Goal: Task Accomplishment & Management: Complete application form

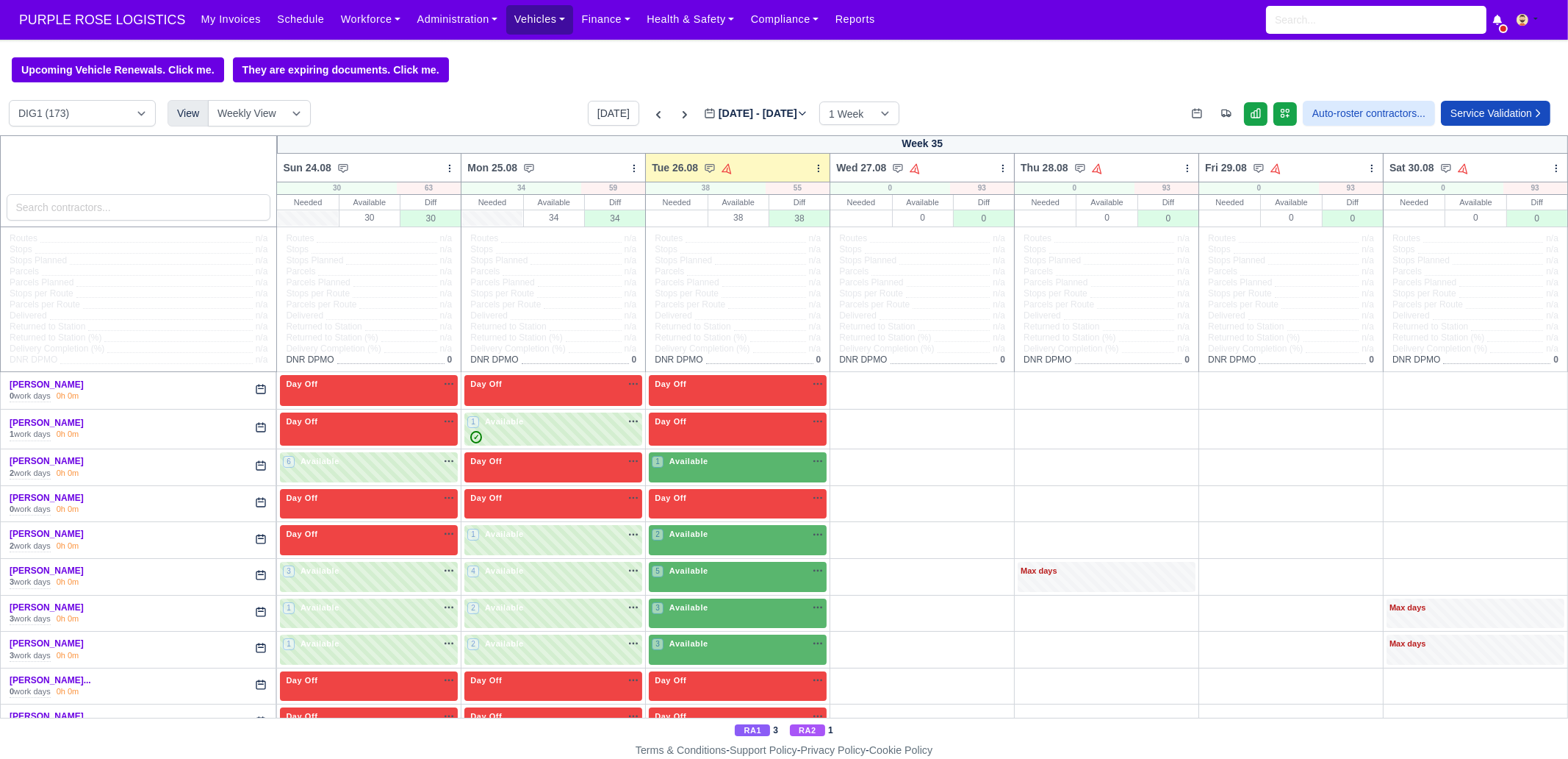
click at [528, 21] on link "Vehicles" at bounding box center [540, 19] width 68 height 29
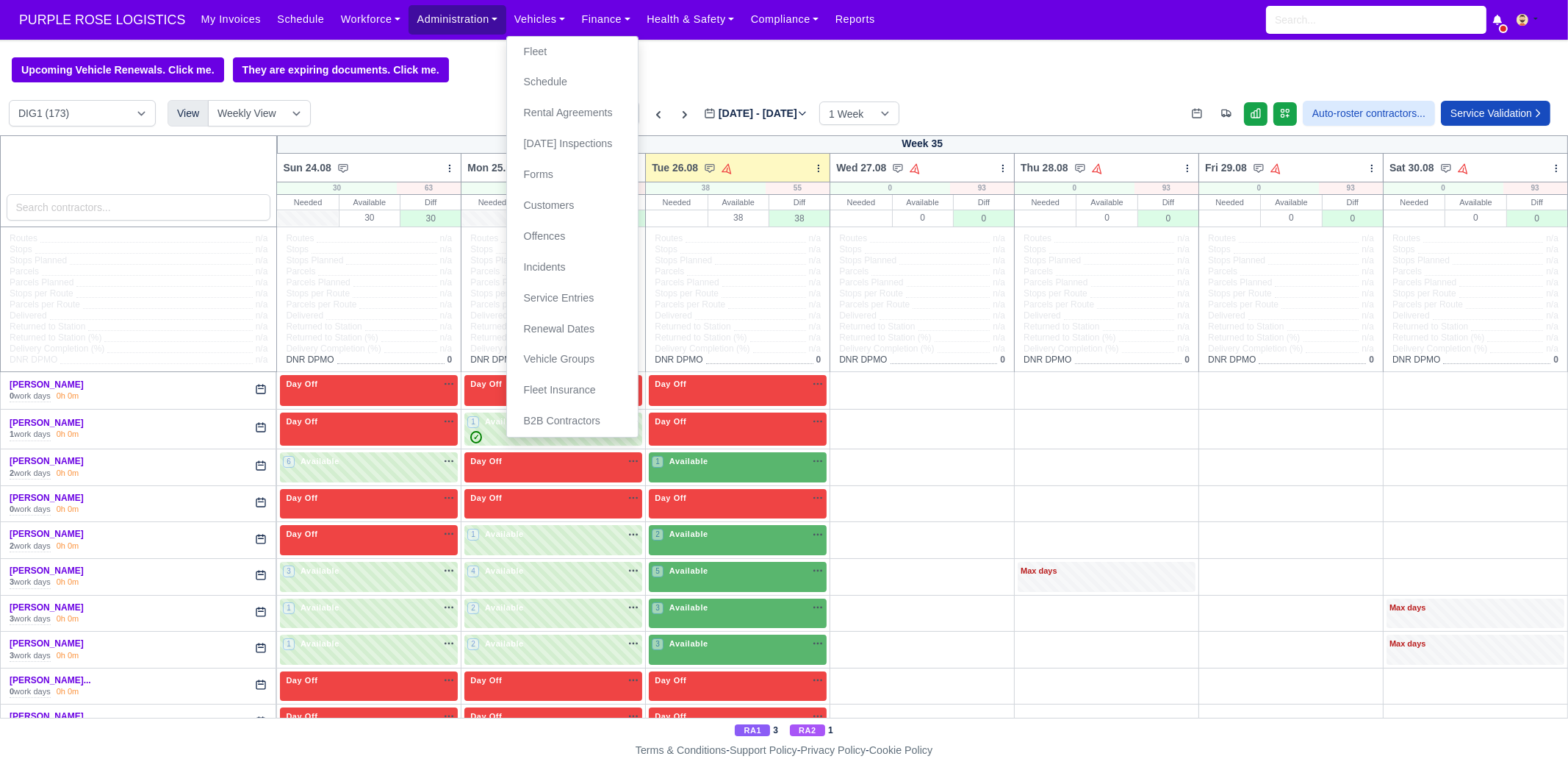
click at [466, 16] on link "Administration" at bounding box center [457, 19] width 97 height 29
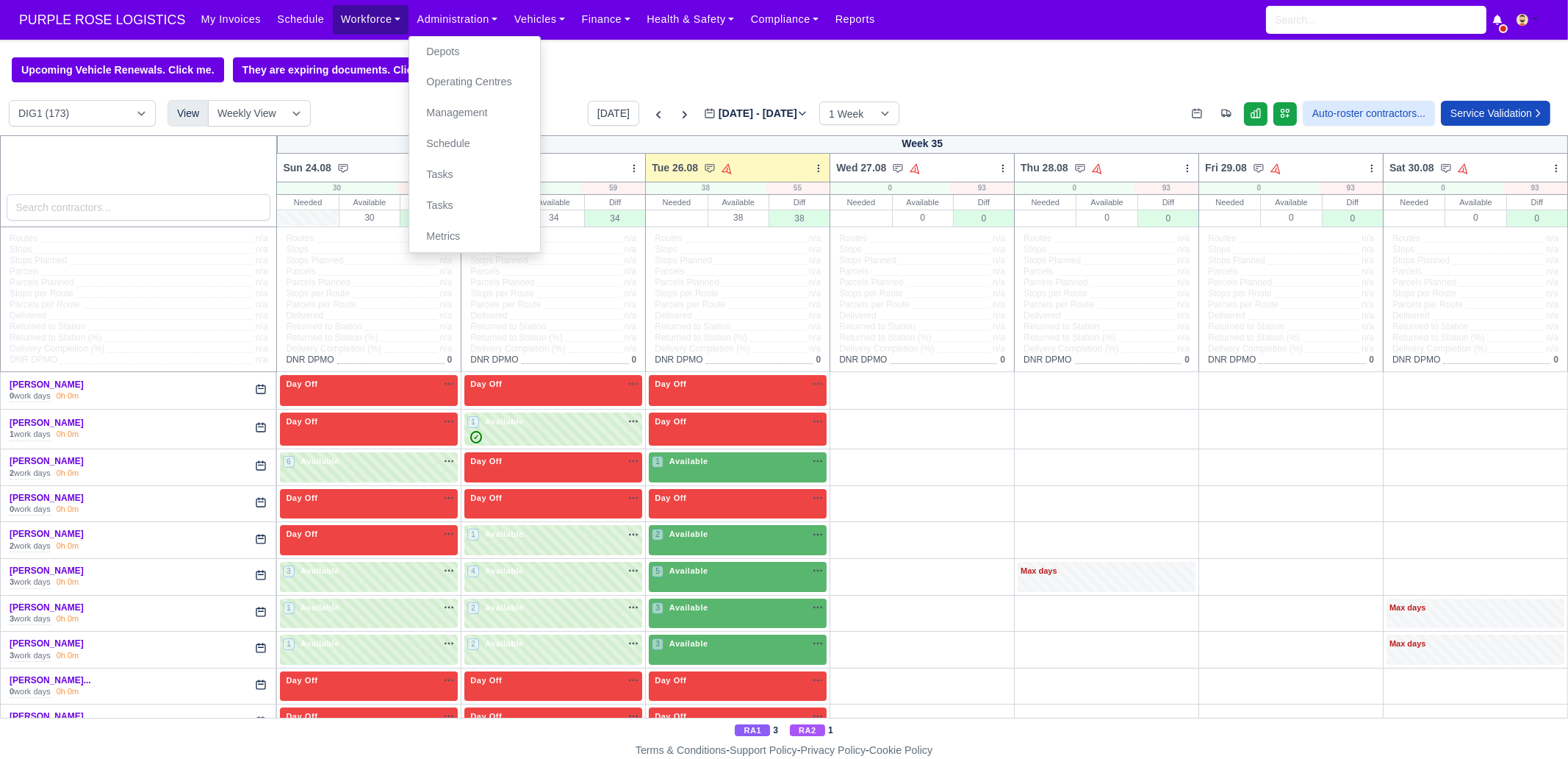
click at [349, 23] on link "Workforce" at bounding box center [372, 19] width 77 height 29
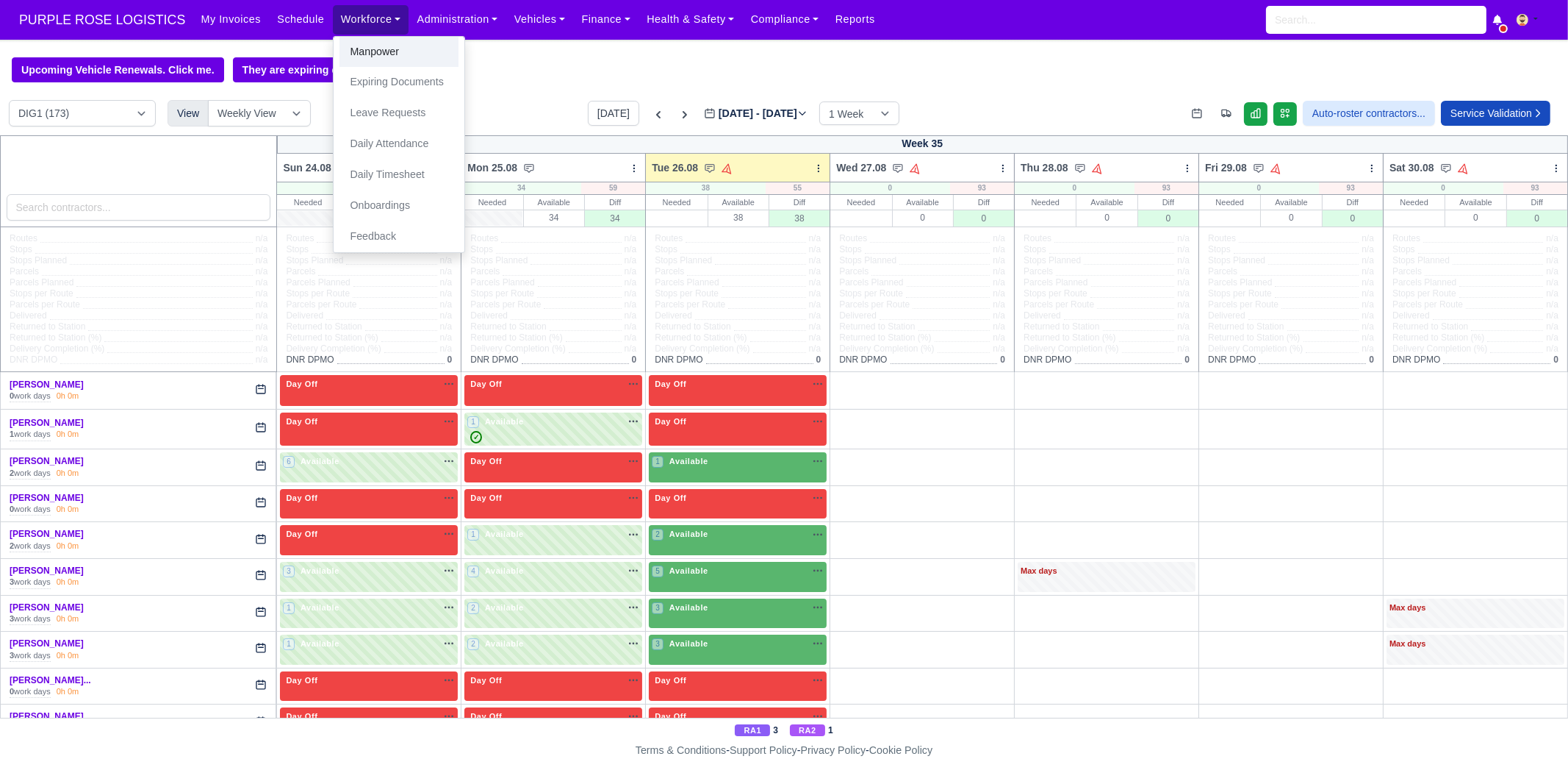
click at [354, 56] on link "Manpower" at bounding box center [398, 52] width 119 height 31
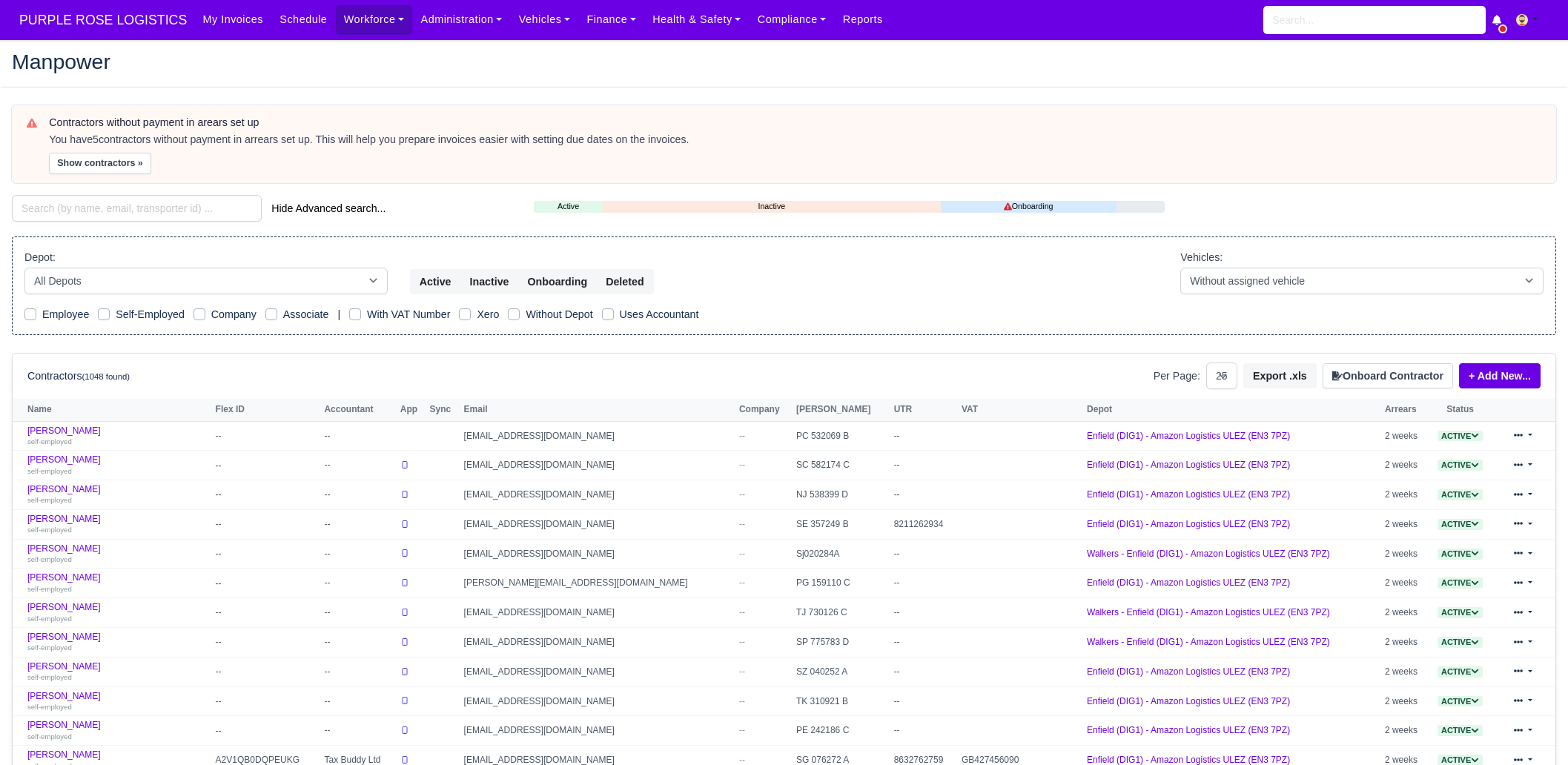
select select "25"
click at [1432, 379] on button "Onboard Contractor" at bounding box center [1387, 376] width 130 height 25
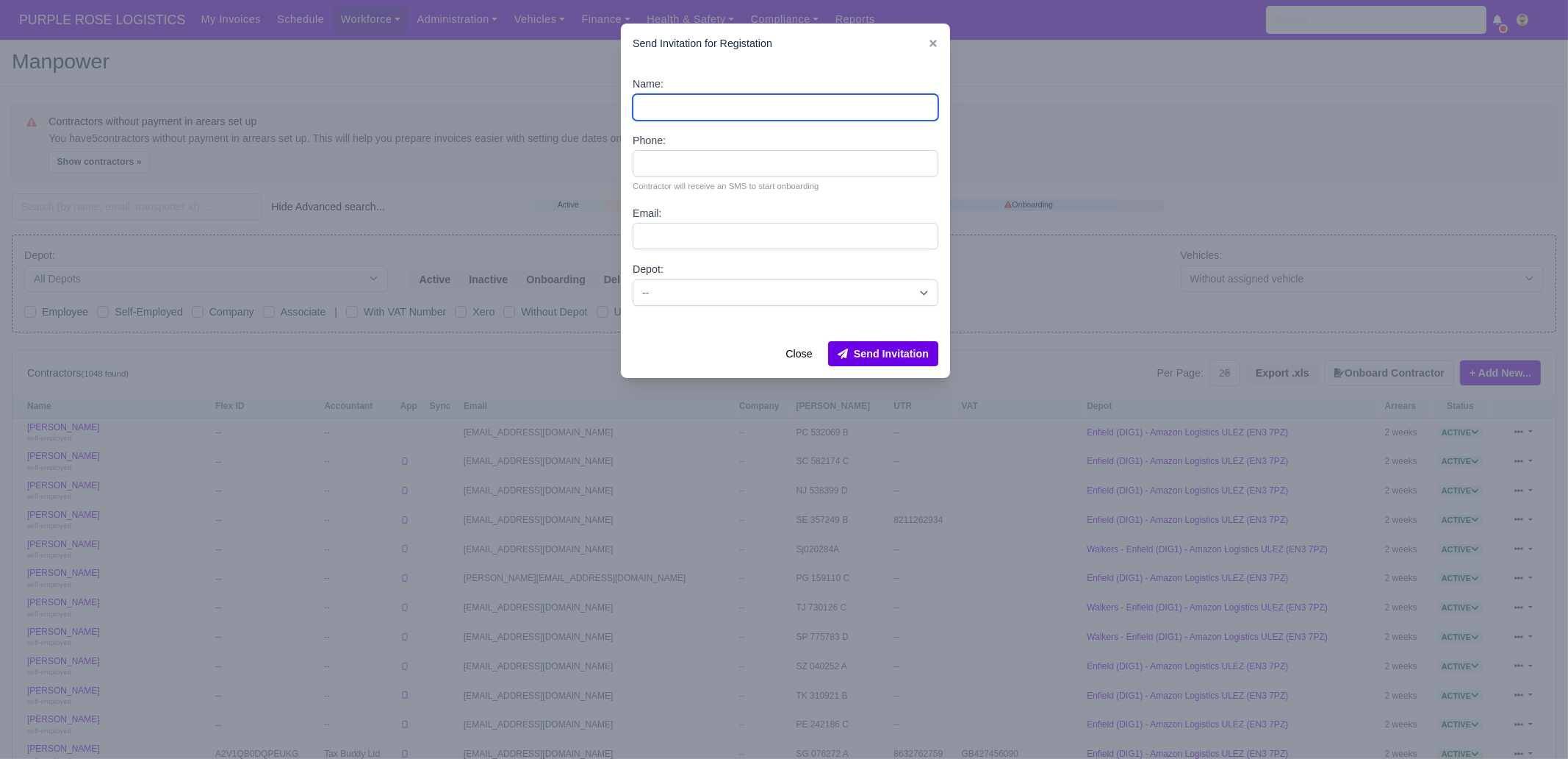
click at [673, 106] on input "Name:" at bounding box center [785, 107] width 306 height 27
paste input "Mustafa Kara"
type input "Mustafa Kara"
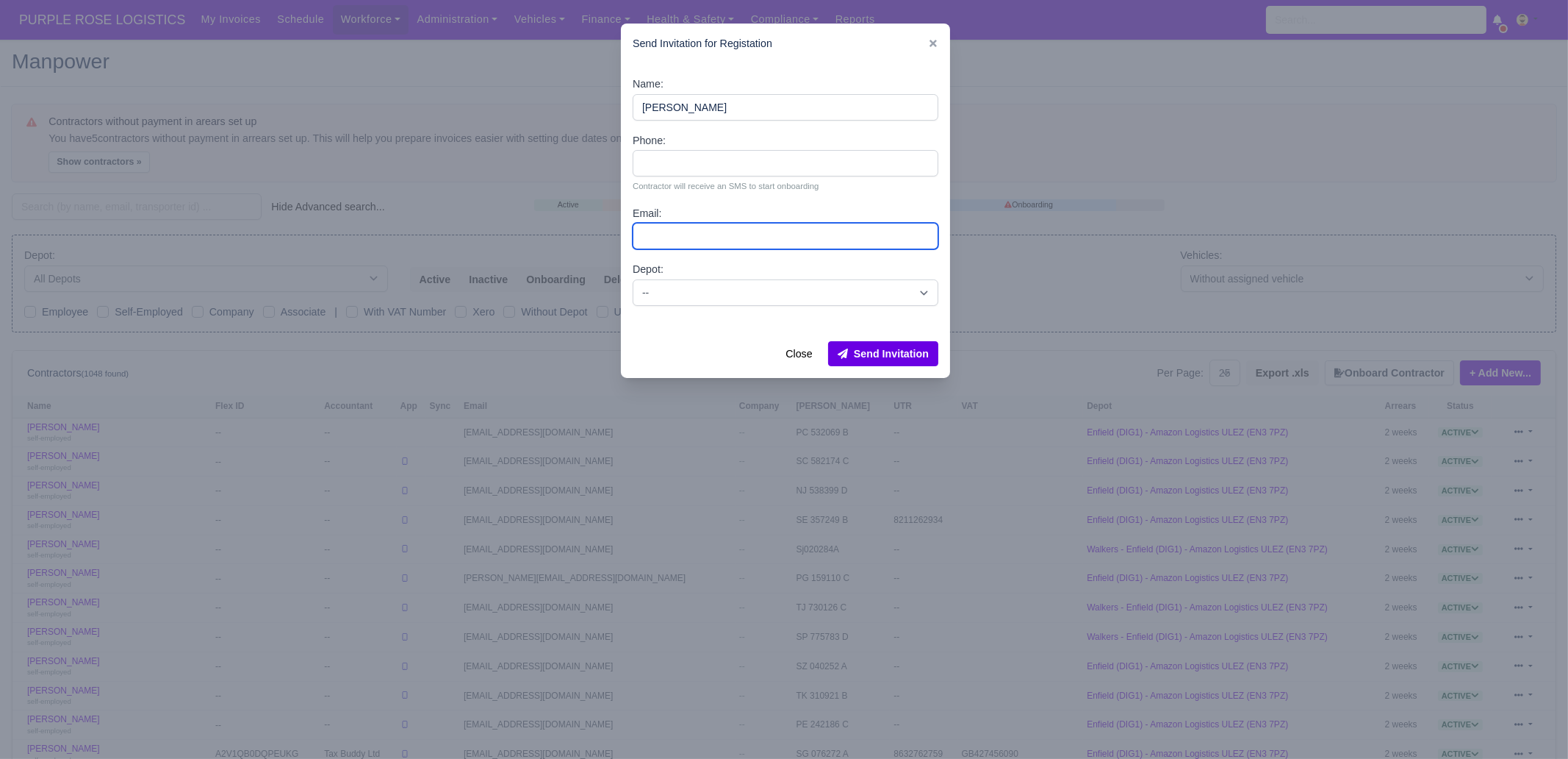
click at [679, 233] on input "Email:" at bounding box center [785, 236] width 306 height 27
paste input "muss46466@gmail.com"
type input "muss46466@gmail.com"
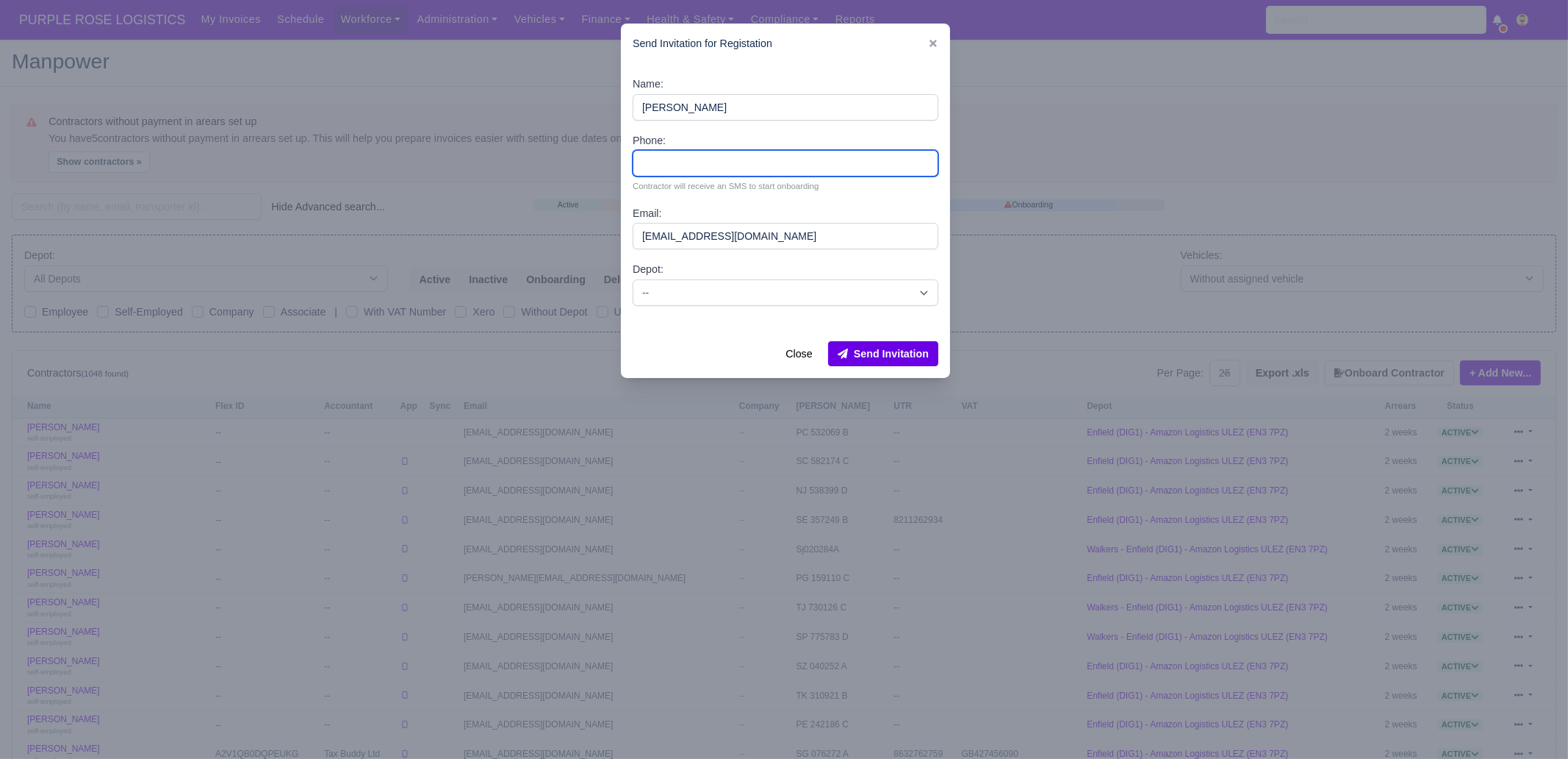
click at [738, 163] on input "Phone:" at bounding box center [785, 164] width 306 height 27
paste input "07547562375"
type input "07547562375"
click at [680, 289] on select "-- Enfield (DIG1) - Amazon Logistics ULEZ (EN3 7PZ) Harlow (DHW1) - Amazon Logi…" at bounding box center [785, 293] width 306 height 27
select select "1"
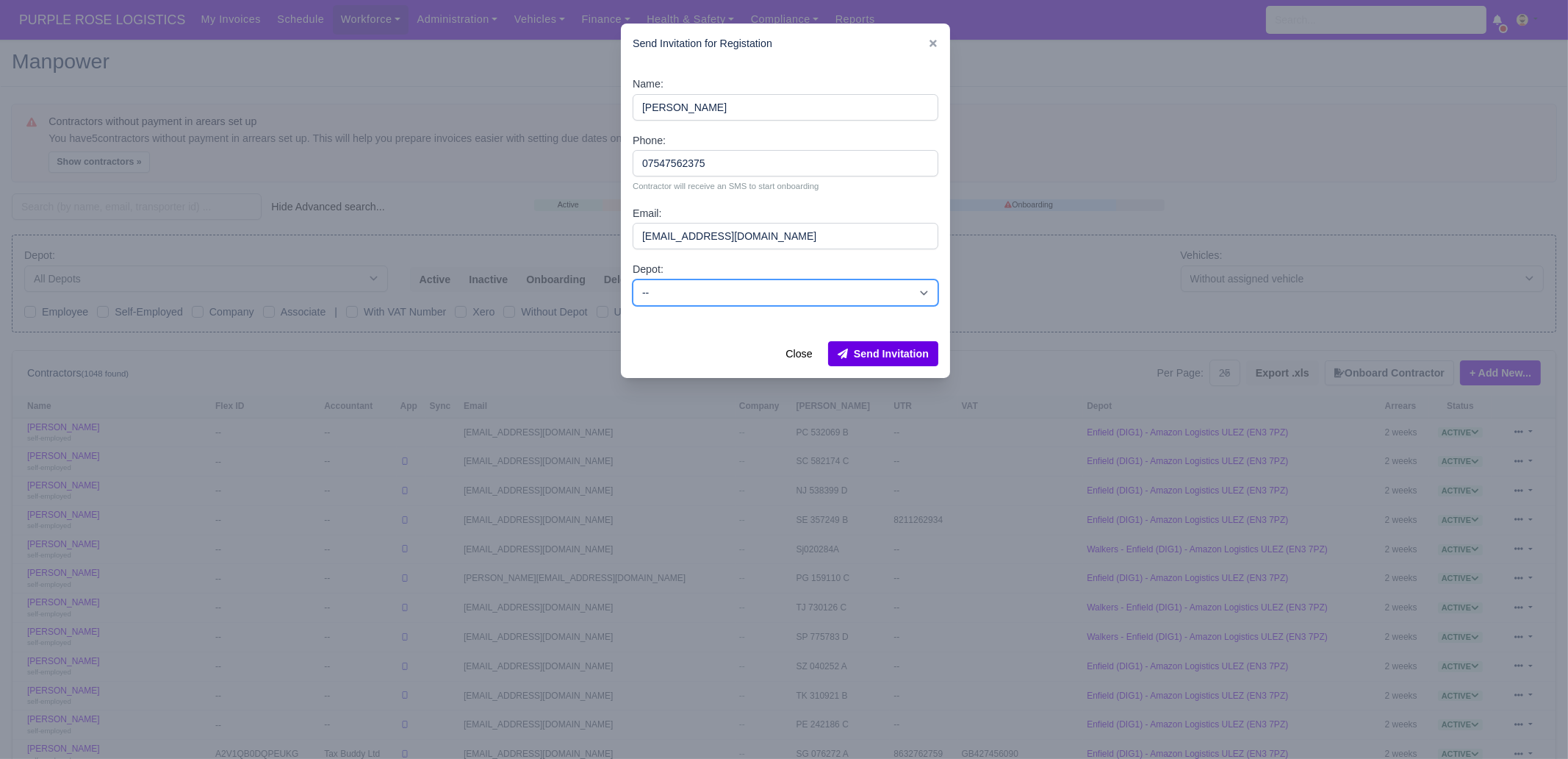
click at [633, 280] on select "-- Enfield (DIG1) - Amazon Logistics ULEZ (EN3 7PZ) Harlow (DHW1) - Amazon Logi…" at bounding box center [785, 293] width 306 height 27
click at [873, 352] on button "Send Invitation" at bounding box center [883, 354] width 110 height 25
click at [941, 42] on div "Send Invitation for Registation" at bounding box center [785, 44] width 330 height 40
click at [931, 46] on icon at bounding box center [934, 43] width 8 height 8
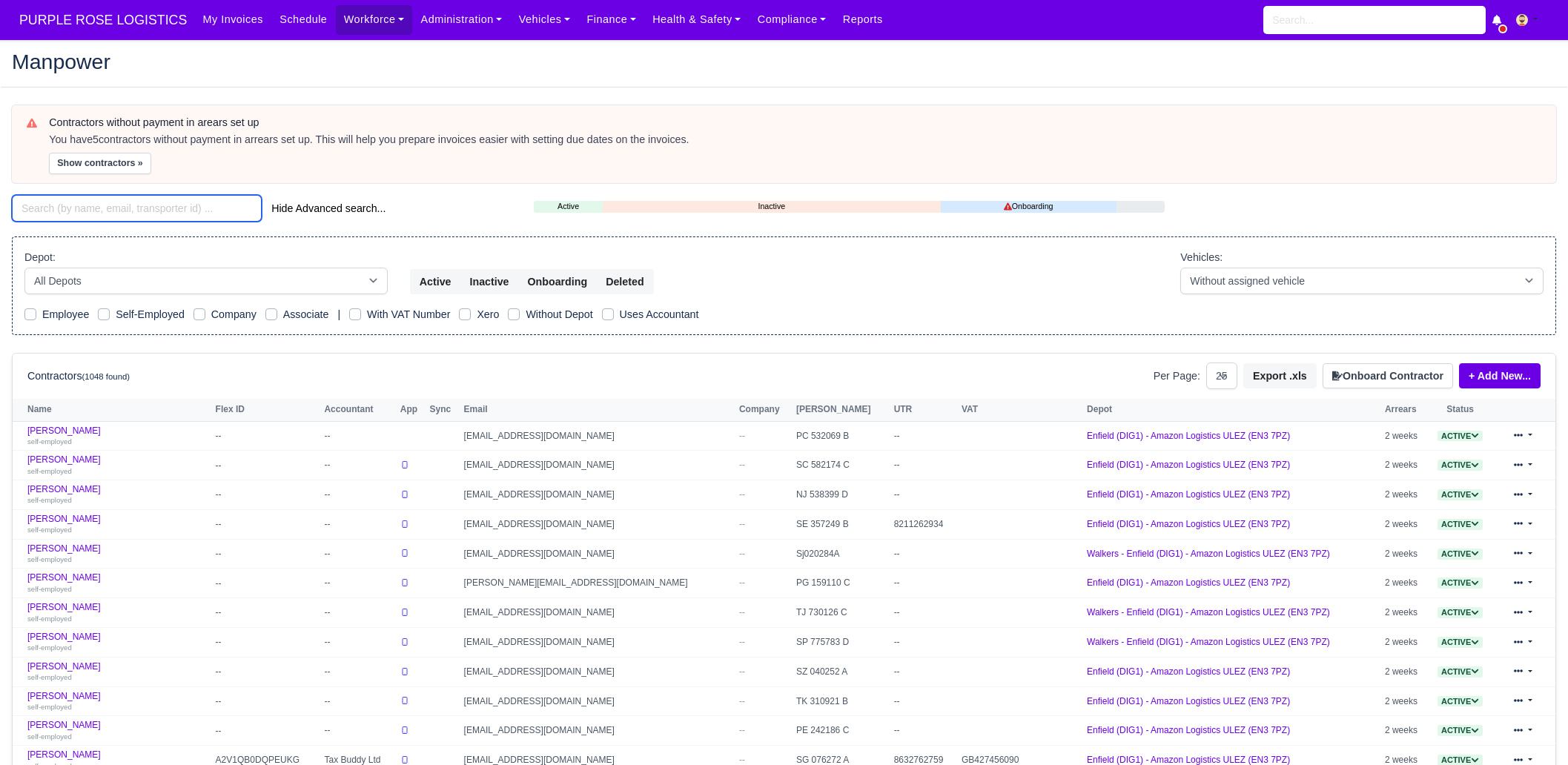
drag, startPoint x: 149, startPoint y: 215, endPoint x: 149, endPoint y: 206, distance: 9.0
click at [149, 215] on input "search" at bounding box center [136, 209] width 250 height 27
paste input "Shaquille"
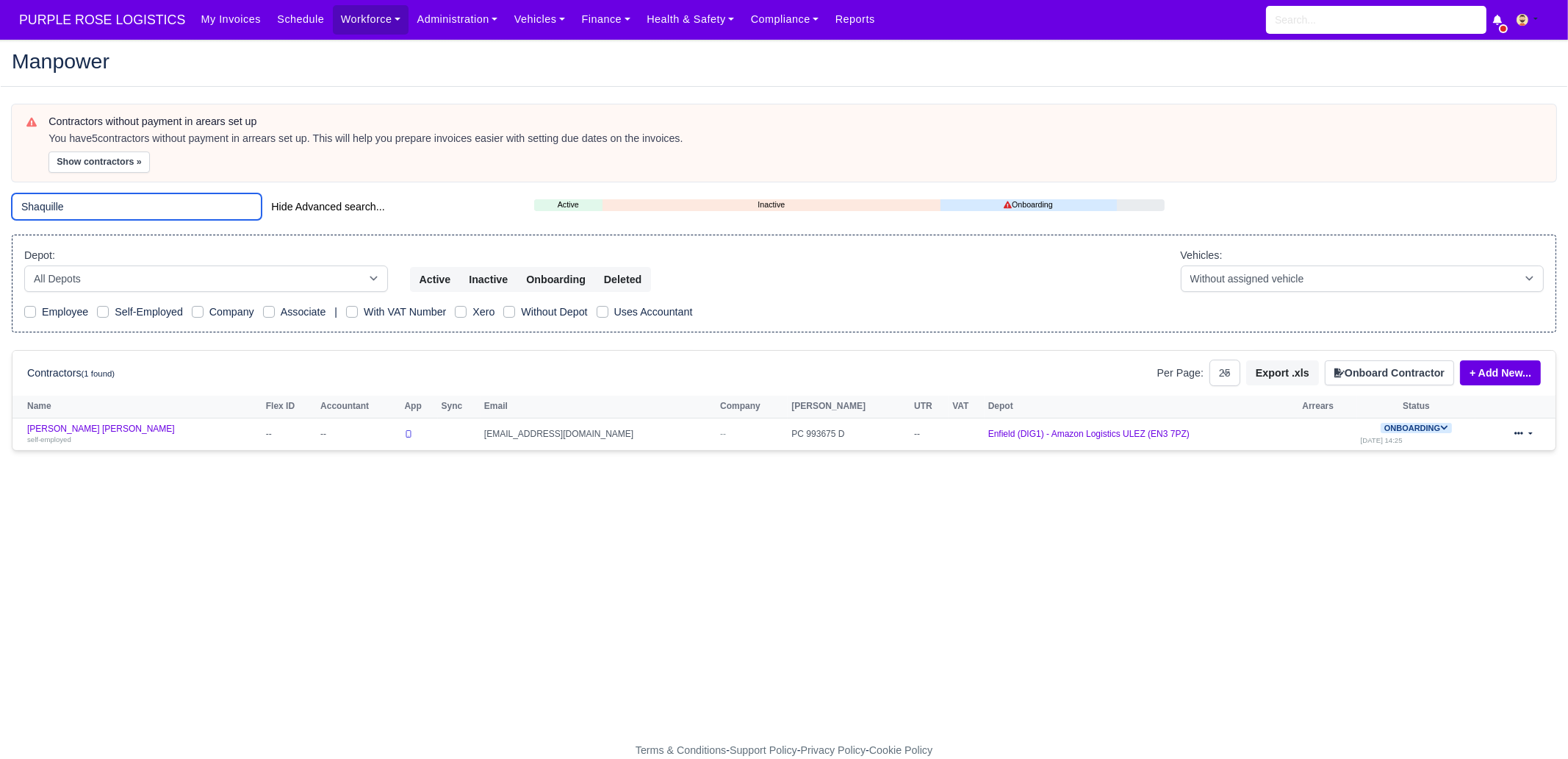
type input "Shaquille"
drag, startPoint x: 112, startPoint y: 428, endPoint x: 127, endPoint y: 425, distance: 15.3
click at [112, 428] on link "Shaquille Dominic Amara self-employed" at bounding box center [143, 434] width 232 height 21
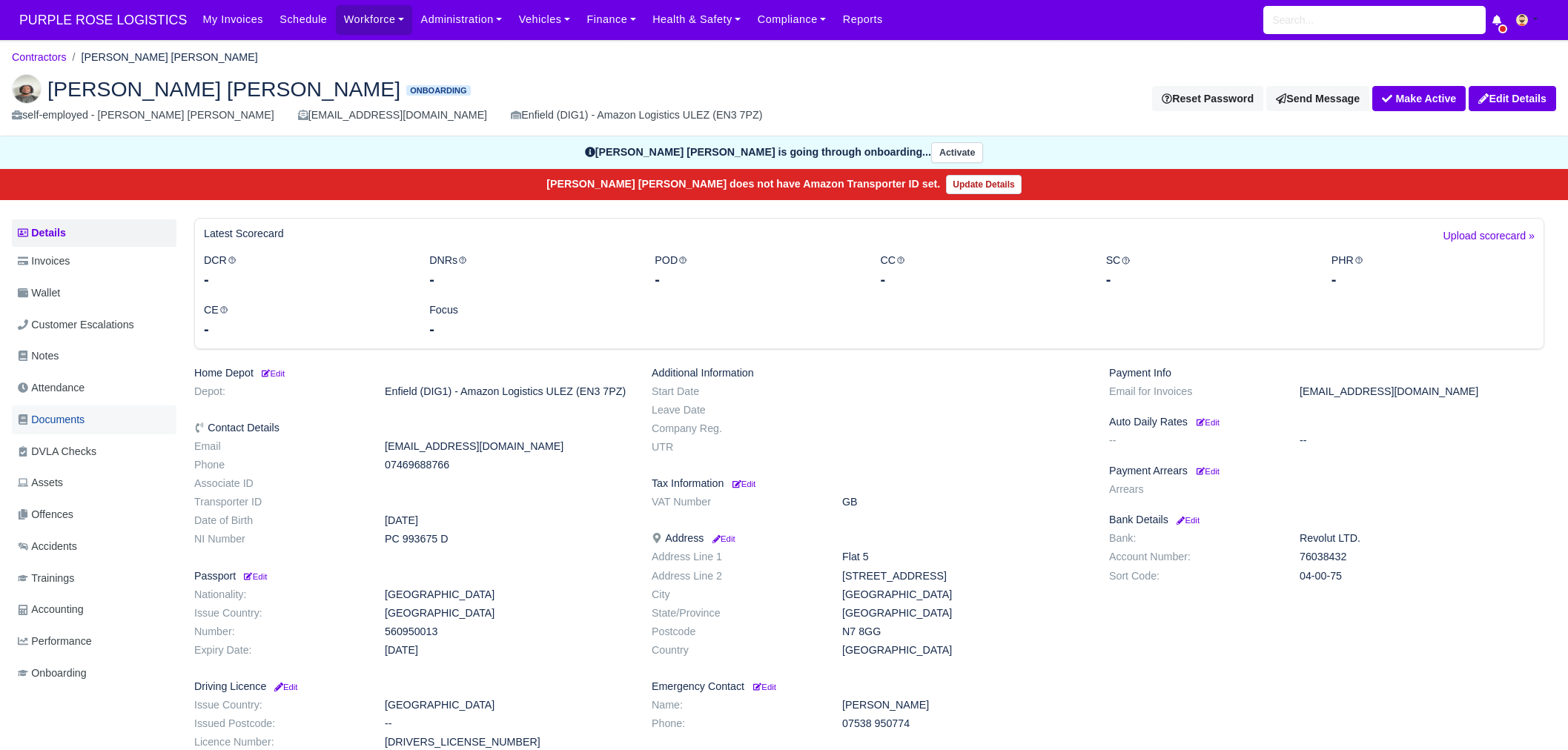
click at [106, 418] on link "Documents" at bounding box center [94, 420] width 164 height 29
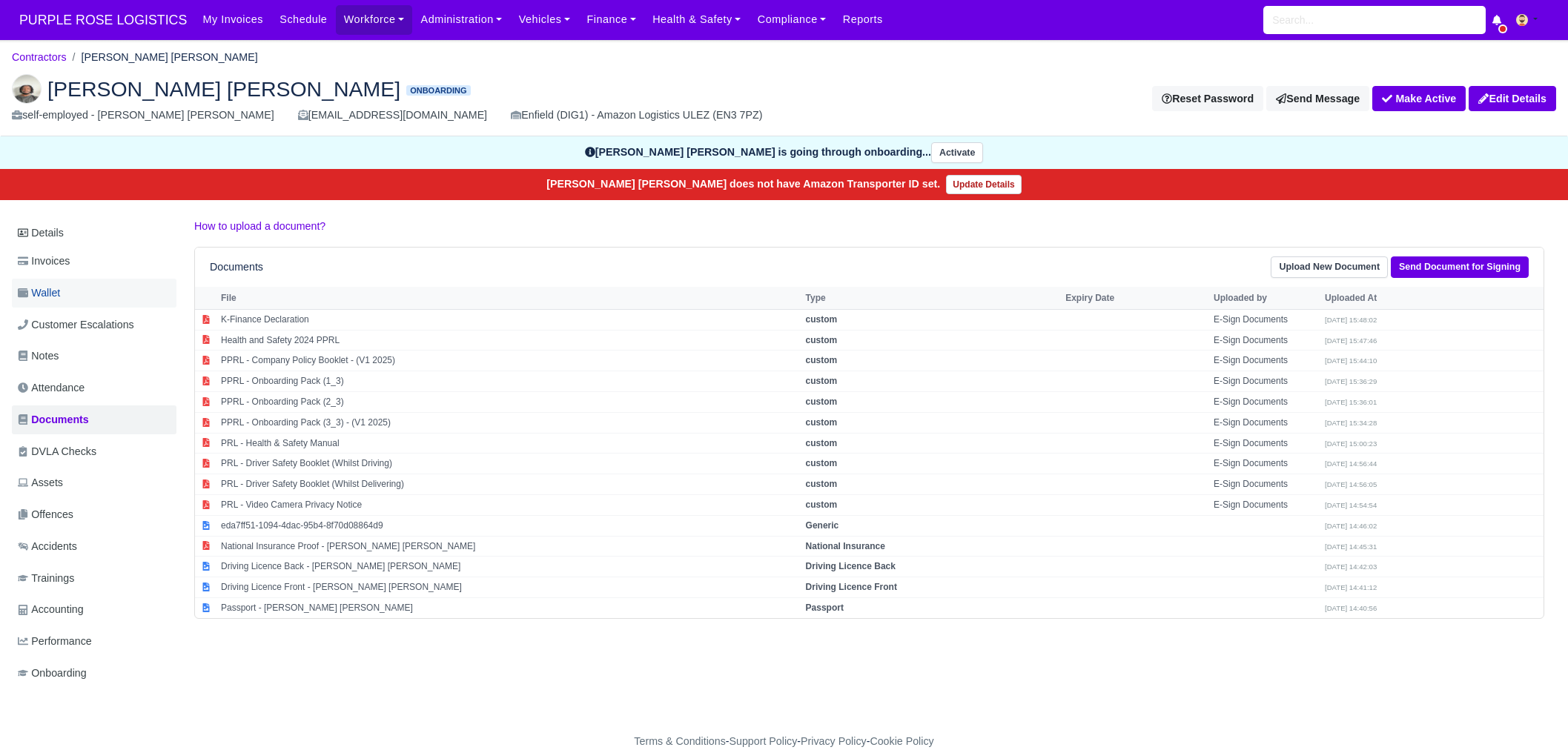
click at [76, 297] on link "Wallet" at bounding box center [94, 293] width 164 height 29
